Goal: Information Seeking & Learning: Learn about a topic

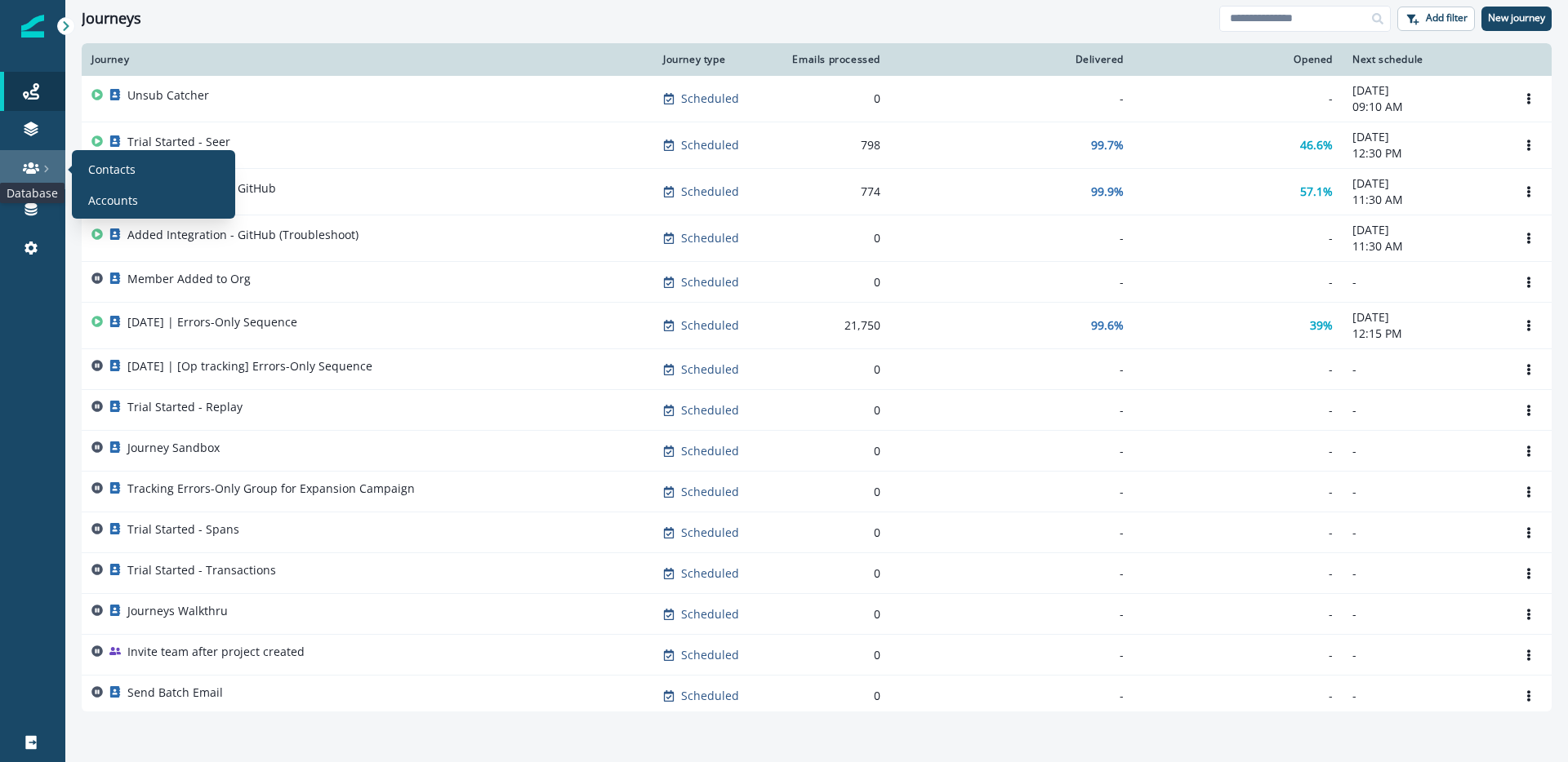
click at [29, 169] on icon at bounding box center [31, 168] width 17 height 12
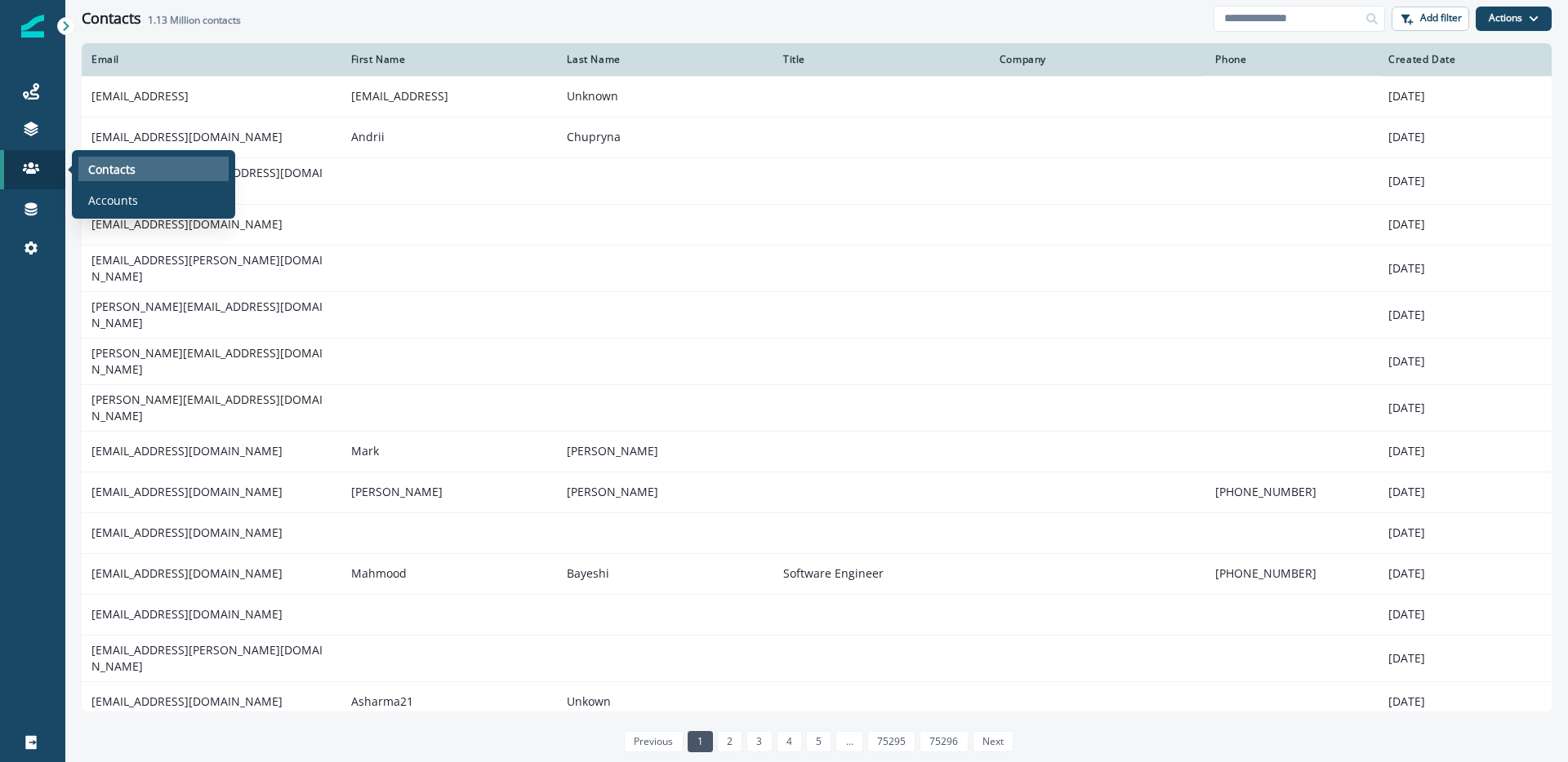
click at [106, 169] on p "Contacts" at bounding box center [112, 169] width 47 height 17
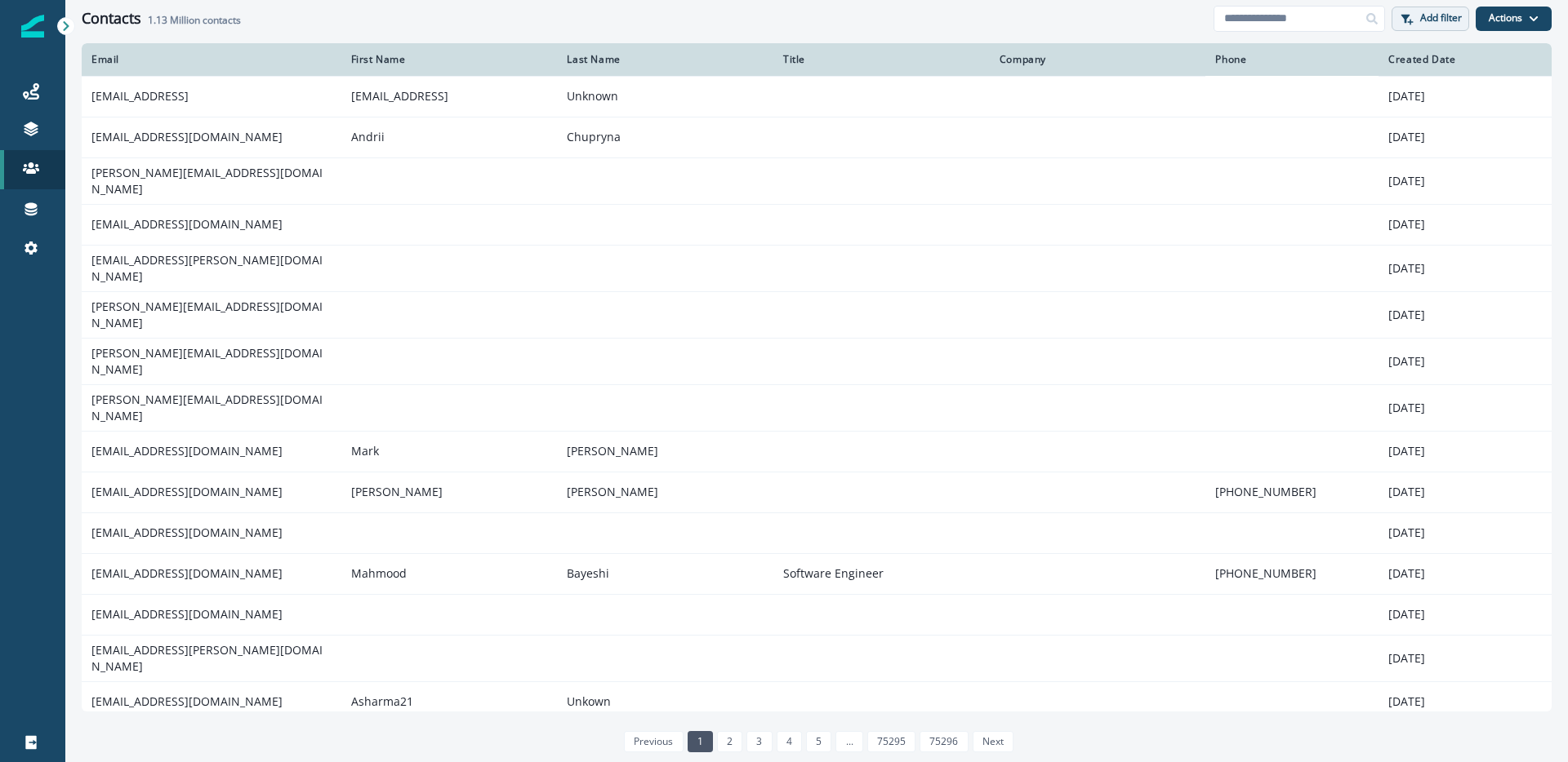
click at [1451, 24] on p "Add filter" at bounding box center [1441, 18] width 41 height 12
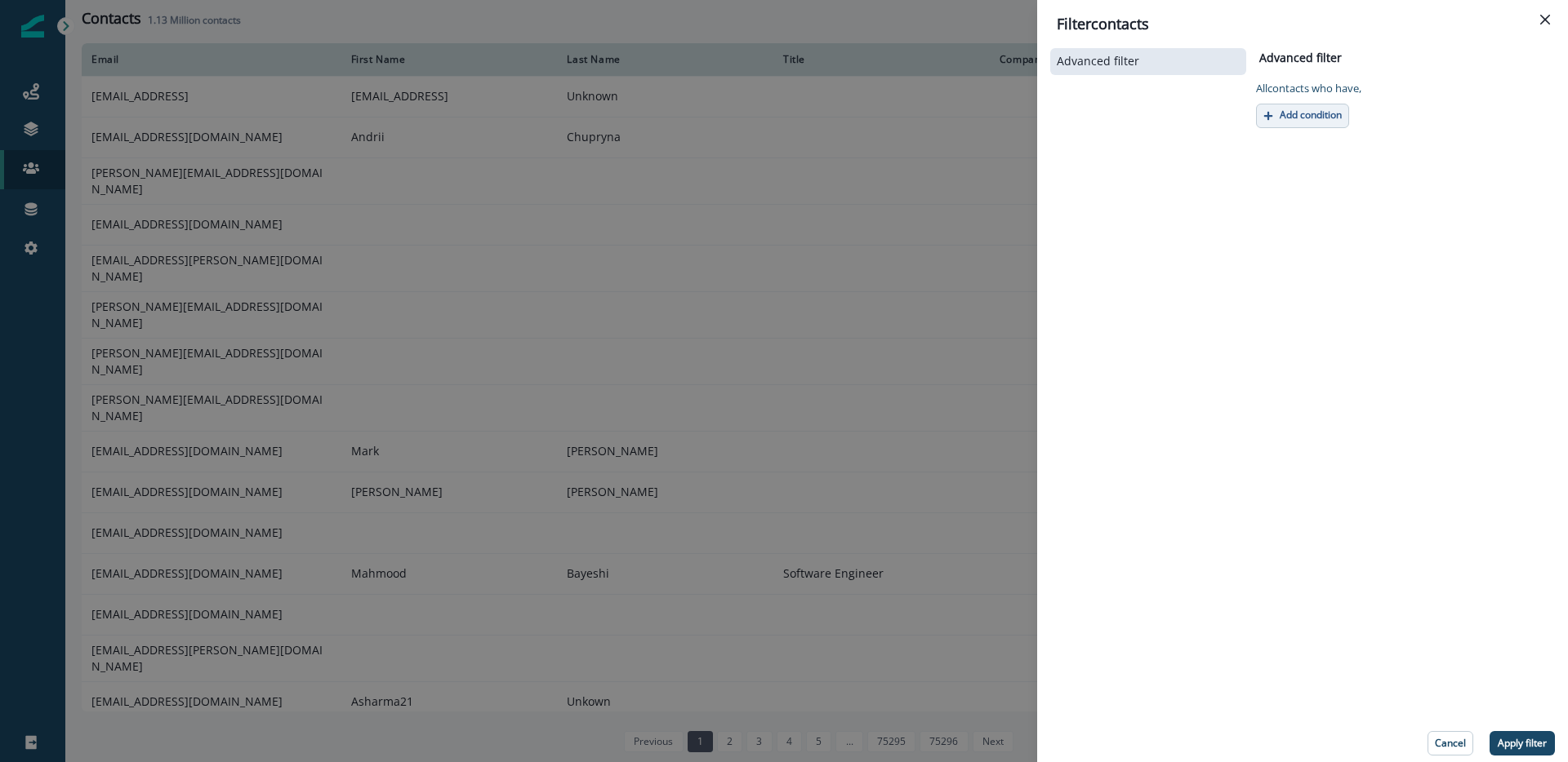
click at [1301, 120] on p "Add condition" at bounding box center [1310, 115] width 62 height 12
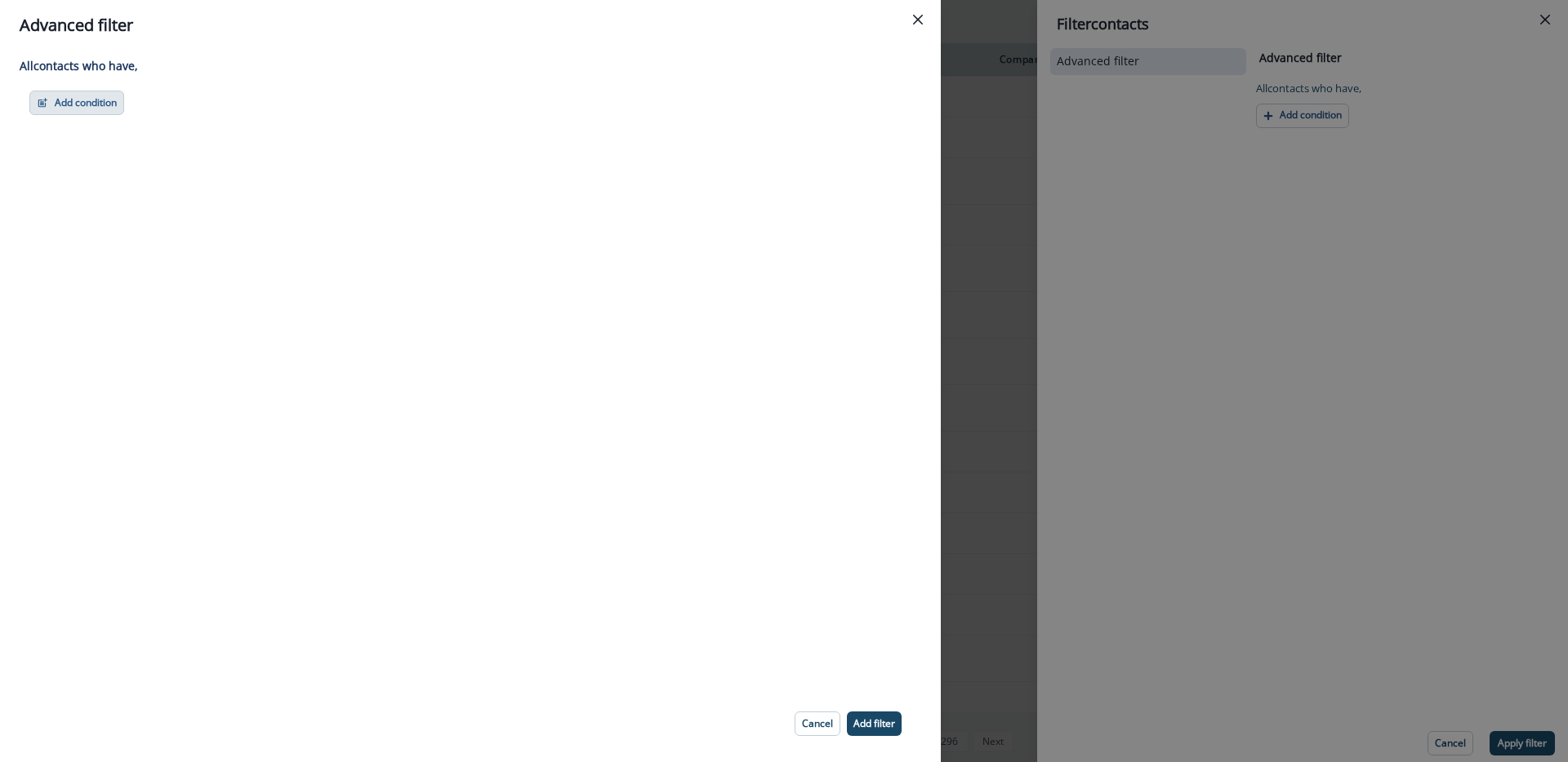
click at [99, 98] on button "Add condition" at bounding box center [77, 103] width 95 height 25
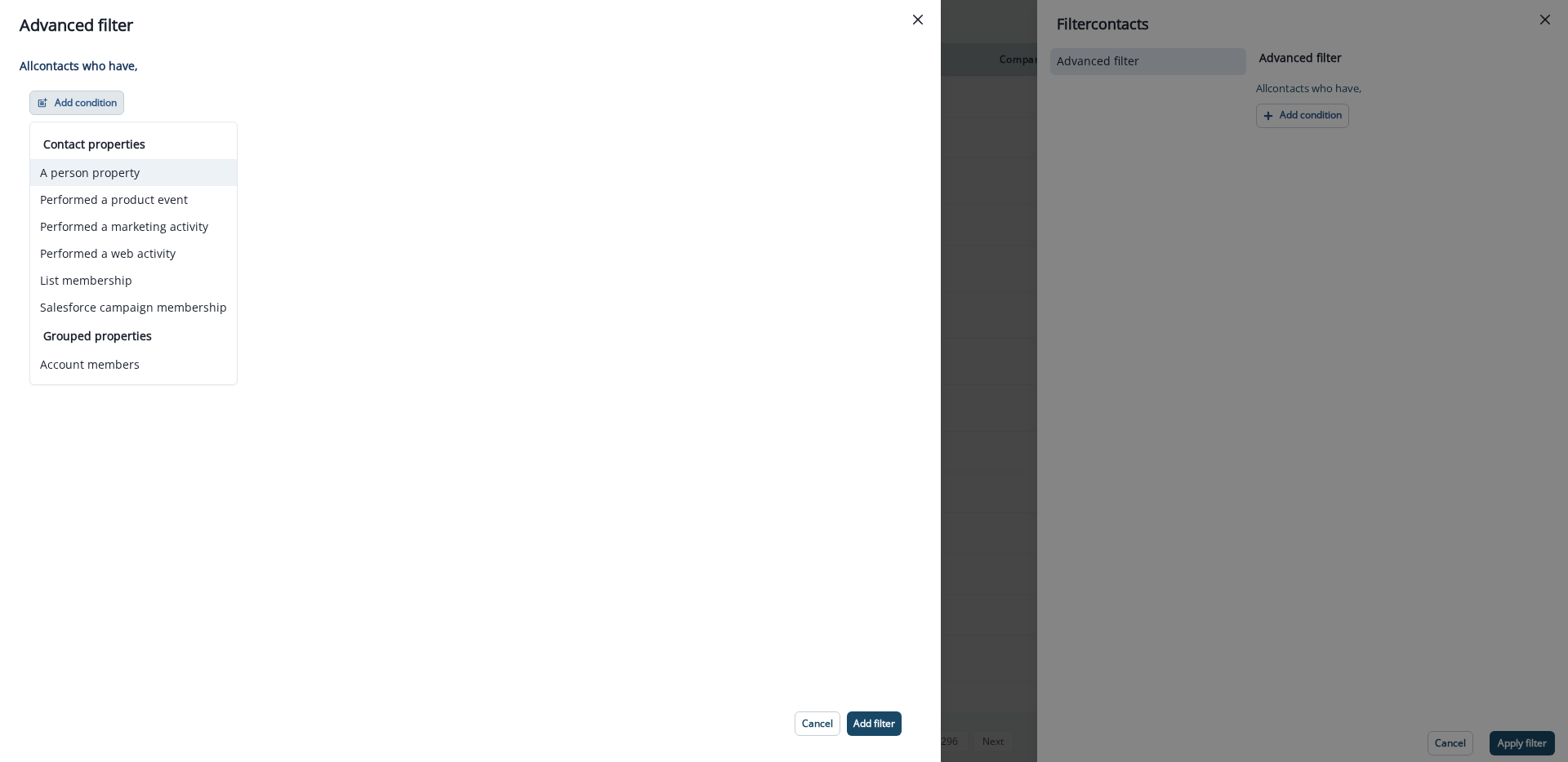
click at [112, 170] on button "A person property" at bounding box center [134, 173] width 207 height 27
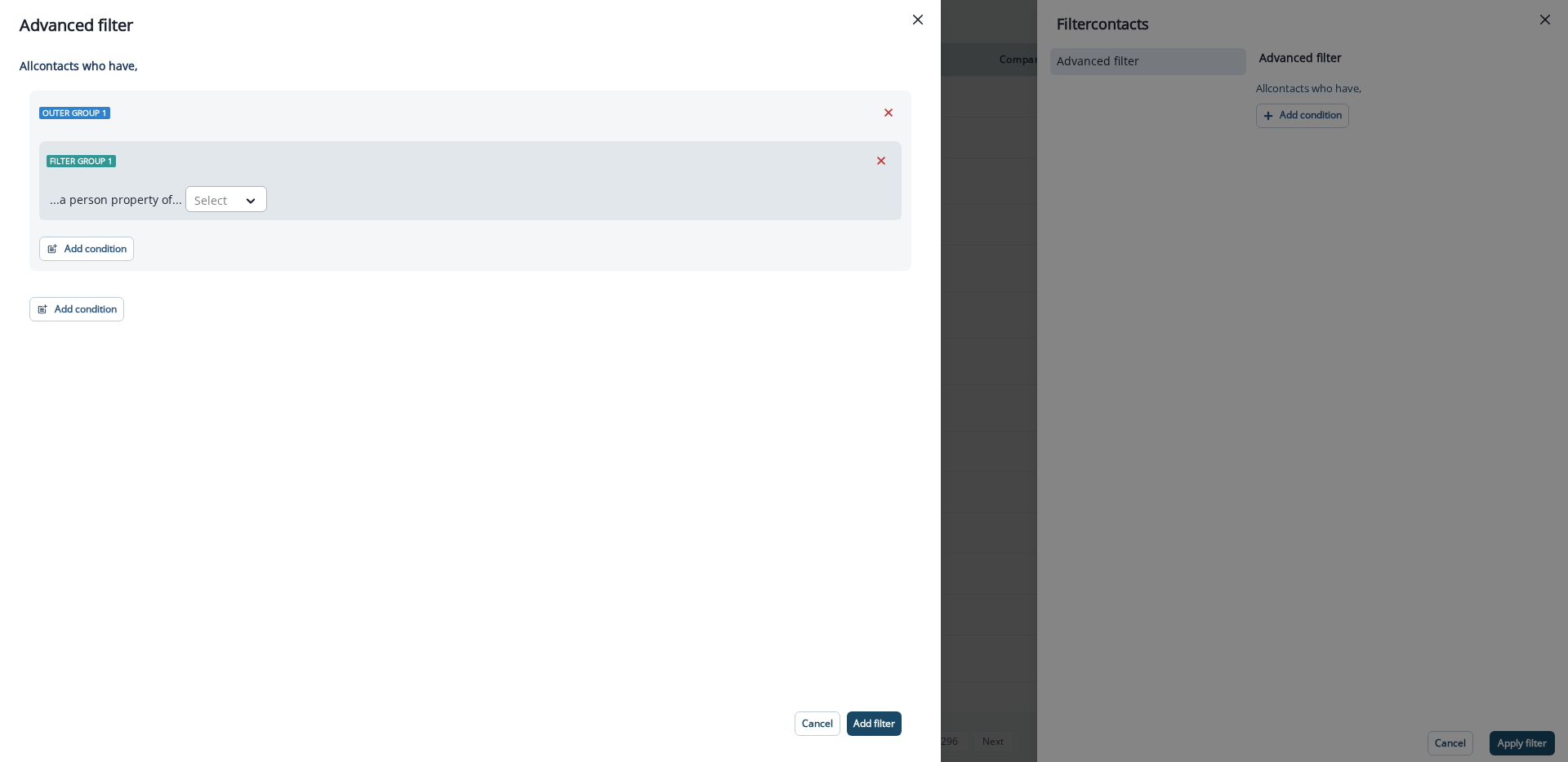
click at [237, 212] on div at bounding box center [251, 200] width 30 height 27
type input "***"
click at [921, 18] on icon "Close" at bounding box center [918, 20] width 10 height 10
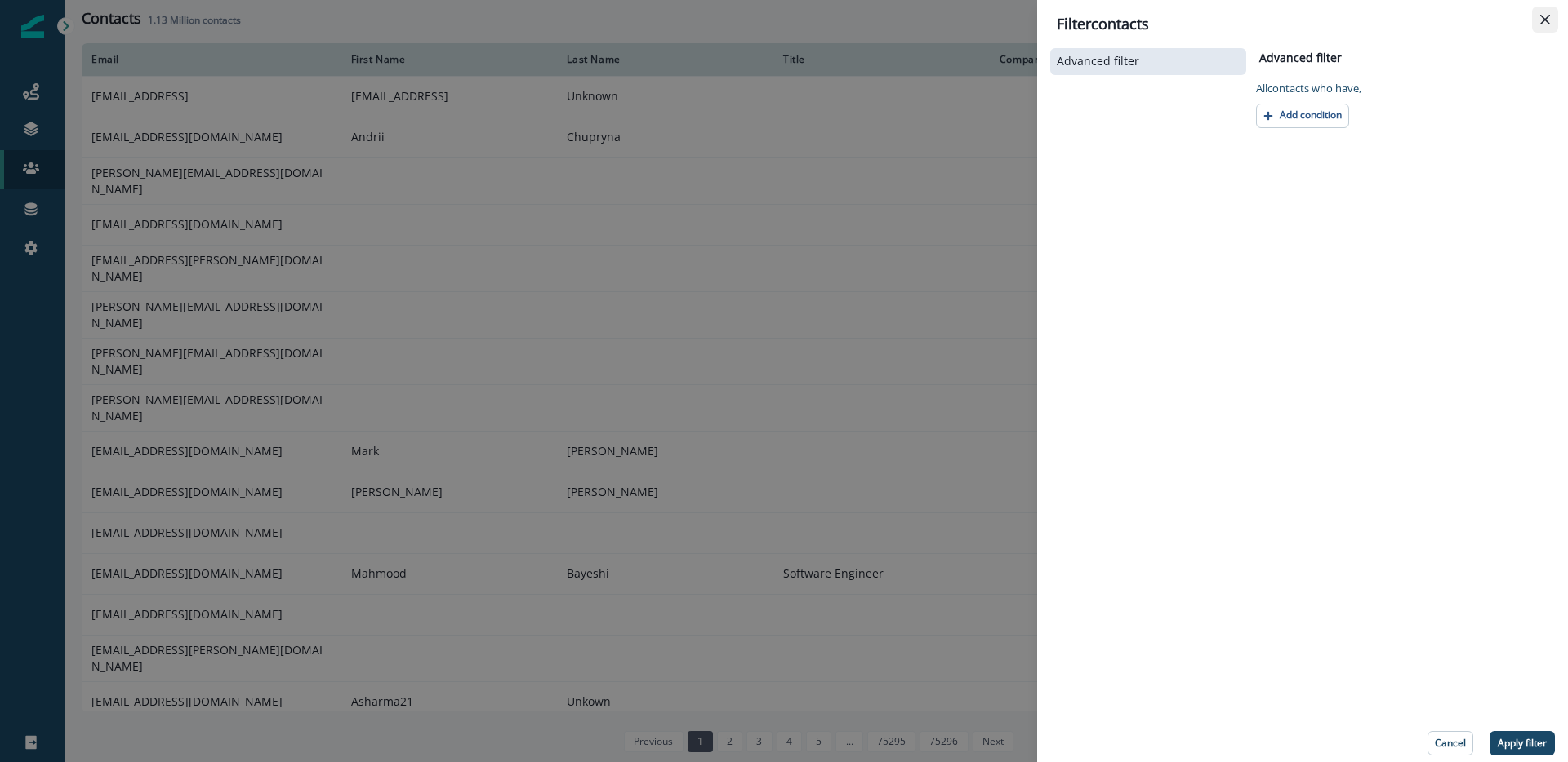
click at [1549, 19] on icon "Close" at bounding box center [1545, 20] width 10 height 10
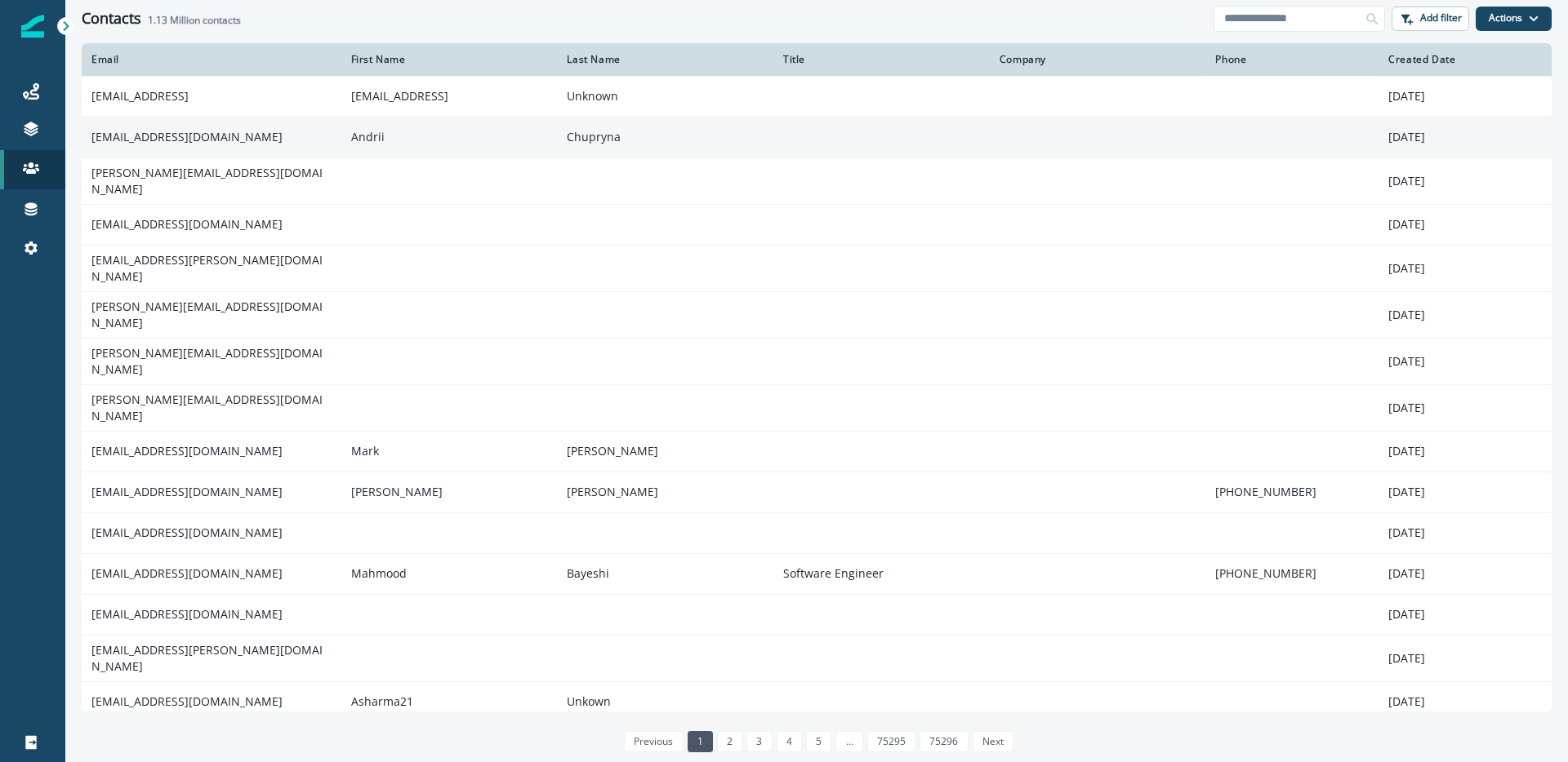
click at [218, 146] on td "[EMAIL_ADDRESS][DOMAIN_NAME]" at bounding box center [212, 136] width 260 height 40
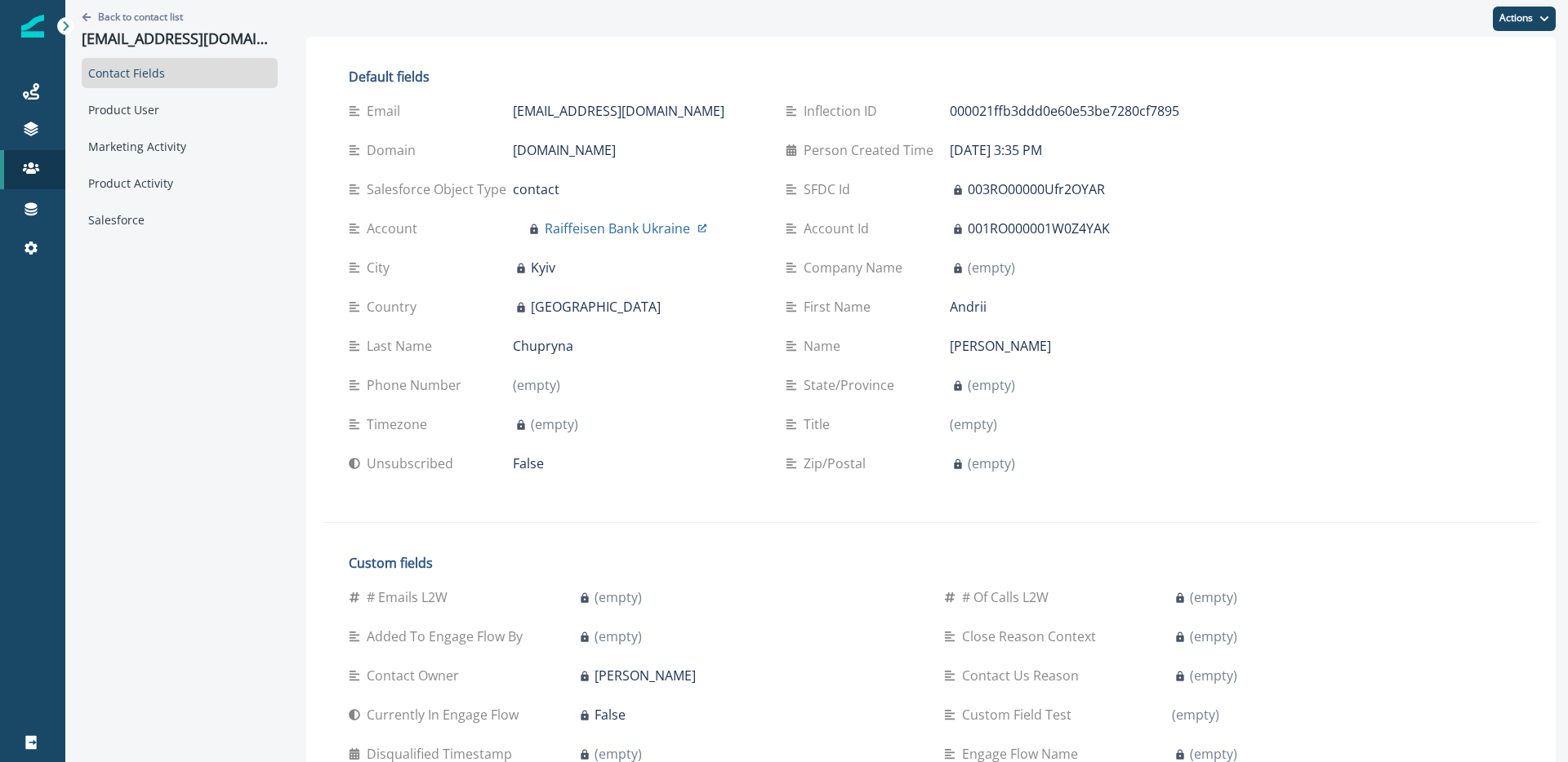
click at [128, 398] on div "Back to contact list [EMAIL_ADDRESS][DOMAIN_NAME] Contact Fields Product User M…" at bounding box center [179, 698] width 228 height 1395
click at [143, 107] on div "Product User" at bounding box center [179, 110] width 196 height 31
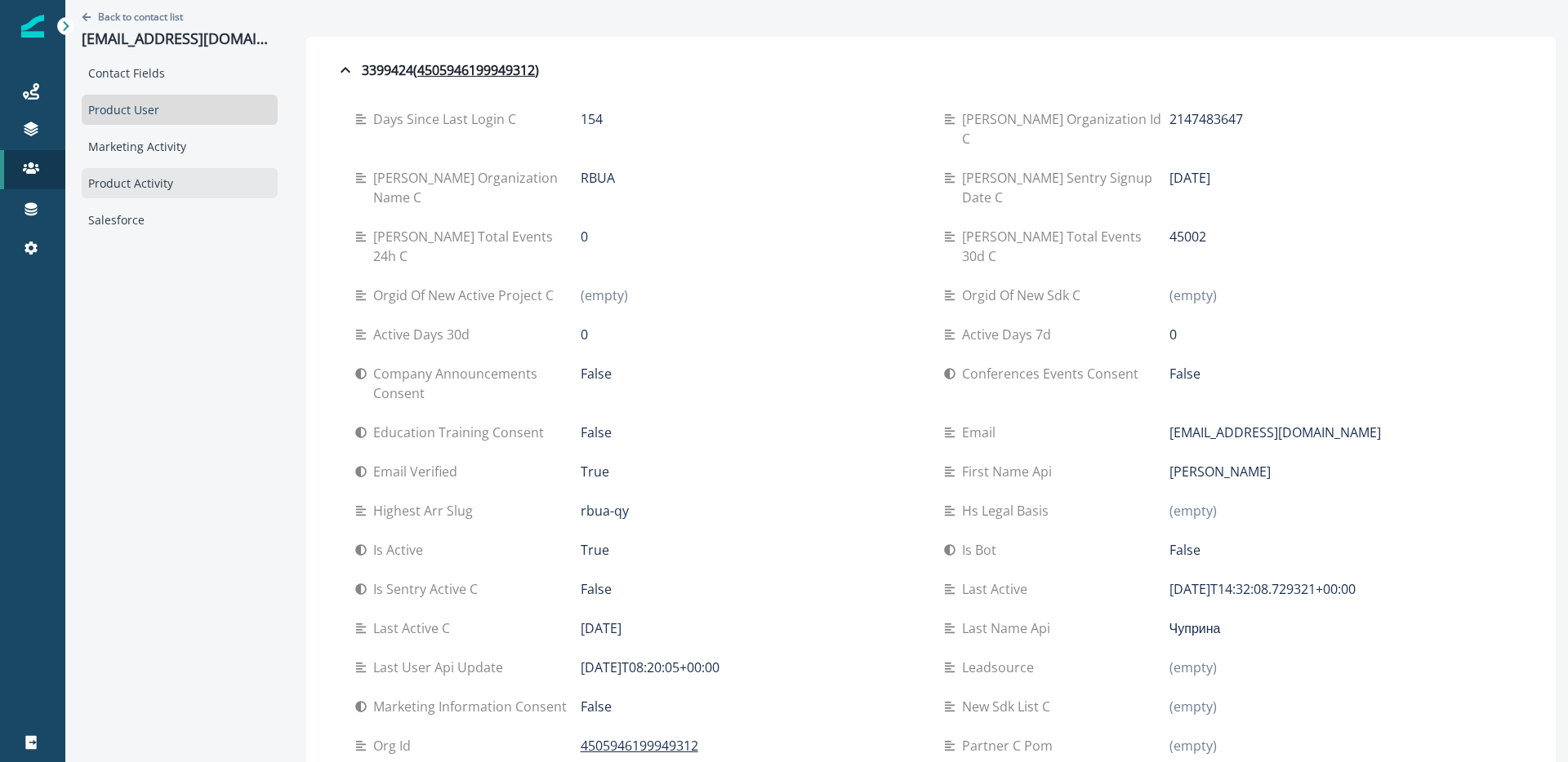
click at [174, 189] on div "Product Activity" at bounding box center [179, 183] width 196 height 31
